Goal: Task Accomplishment & Management: Complete application form

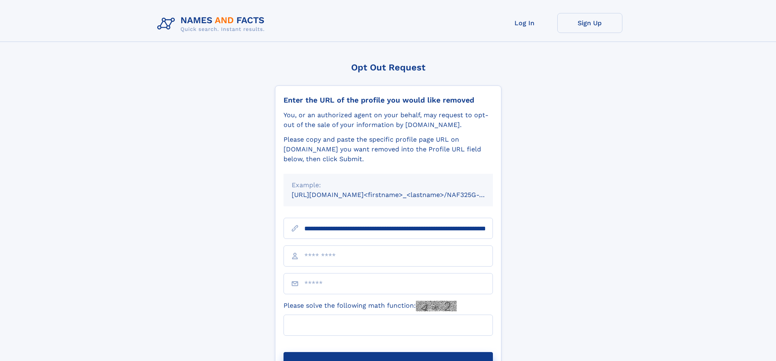
scroll to position [0, 83]
type input "**********"
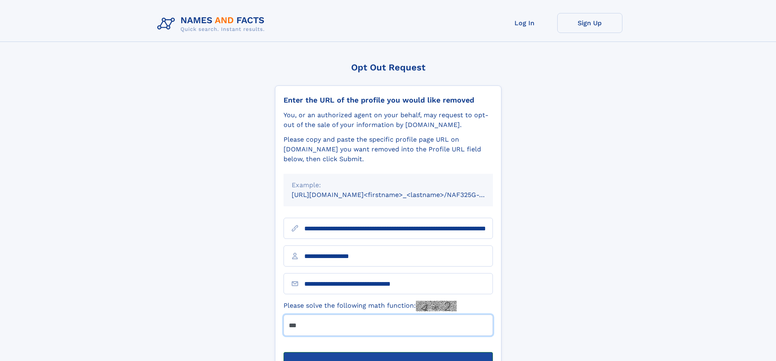
type input "***"
click at [388, 352] on button "Submit Opt Out Request" at bounding box center [387, 365] width 209 height 26
